Goal: Information Seeking & Learning: Learn about a topic

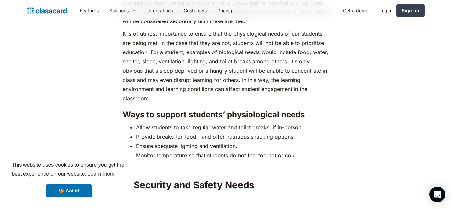
scroll to position [965, 0]
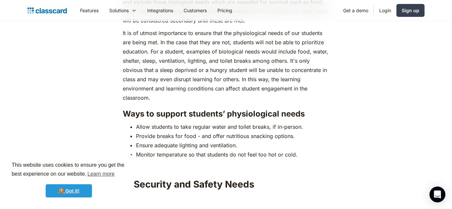
click at [57, 195] on link "🍪 Got it!" at bounding box center [69, 190] width 46 height 13
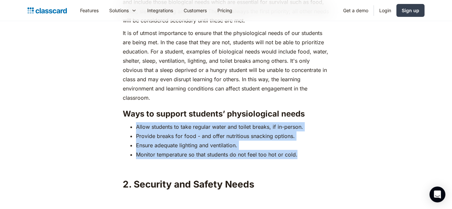
drag, startPoint x: 308, startPoint y: 143, endPoint x: 105, endPoint y: 113, distance: 205.2
copy ul "Allow students to take regular water and toilet breaks, if in-person. Provide b…"
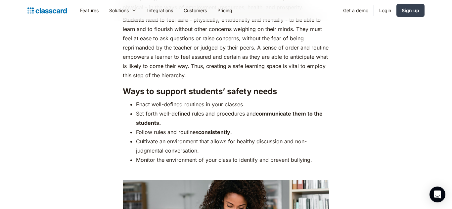
scroll to position [1303, 0]
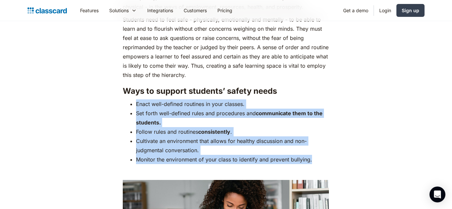
drag, startPoint x: 321, startPoint y: 151, endPoint x: 102, endPoint y: 94, distance: 226.4
copy ul "Enact well-defined routines in your classes. Set forth well-defined rules and p…"
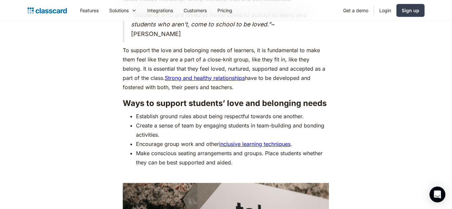
scroll to position [1854, 0]
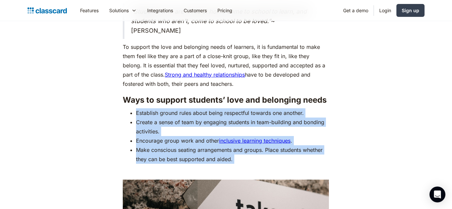
drag, startPoint x: 127, startPoint y: 100, endPoint x: 365, endPoint y: 157, distance: 245.0
copy div "Establish ground rules about being respectful towards one another. Create a sen…"
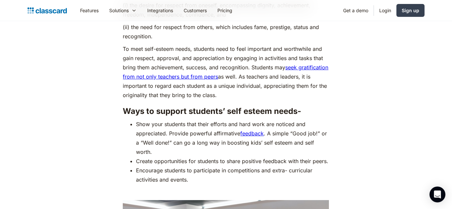
scroll to position [2385, 0]
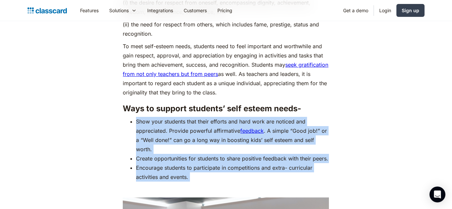
drag, startPoint x: 120, startPoint y: 106, endPoint x: 232, endPoint y: 185, distance: 137.0
copy div "Show your students that their efforts and hard work are noticed and appreciated…"
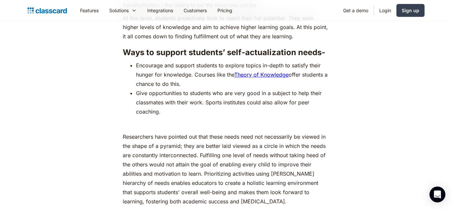
scroll to position [2943, 0]
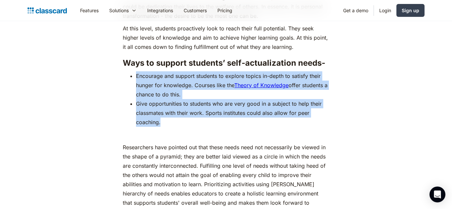
drag, startPoint x: 176, startPoint y: 121, endPoint x: 122, endPoint y: 67, distance: 76.7
copy ul "Encourage and support students to explore topics in-depth to satisfy their hung…"
